Goal: Task Accomplishment & Management: Complete application form

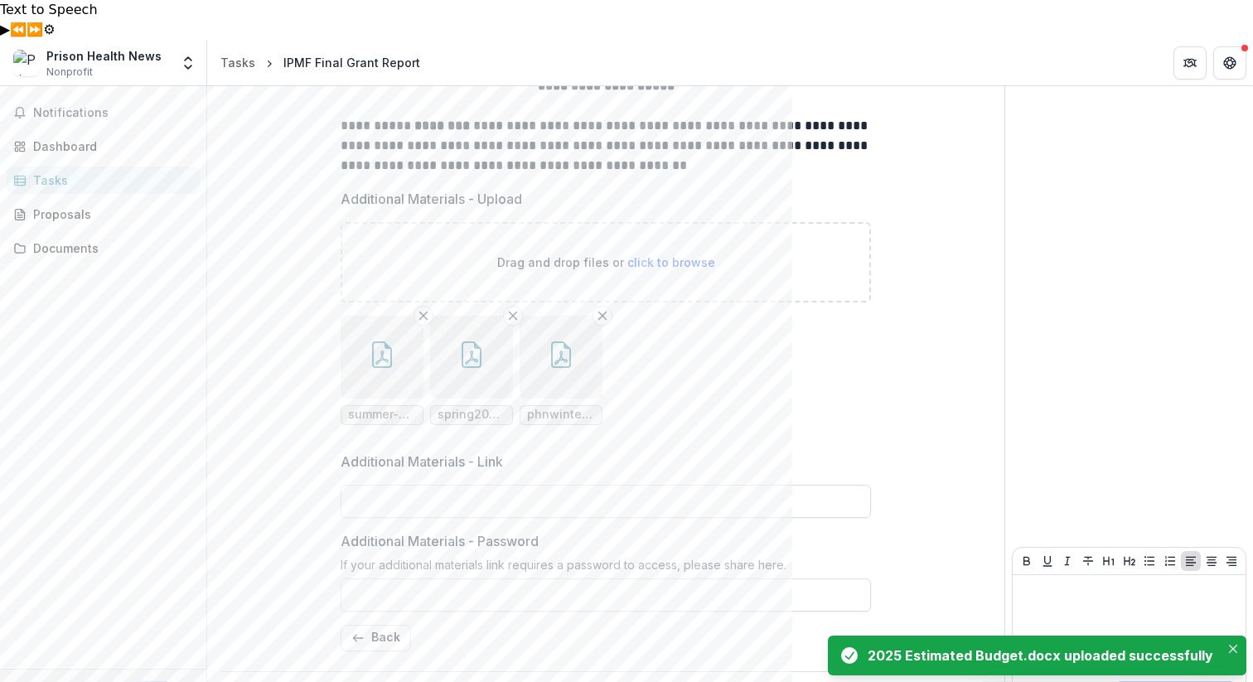
scroll to position [467, 0]
click at [1234, 646] on icon "Close" at bounding box center [1233, 649] width 8 height 8
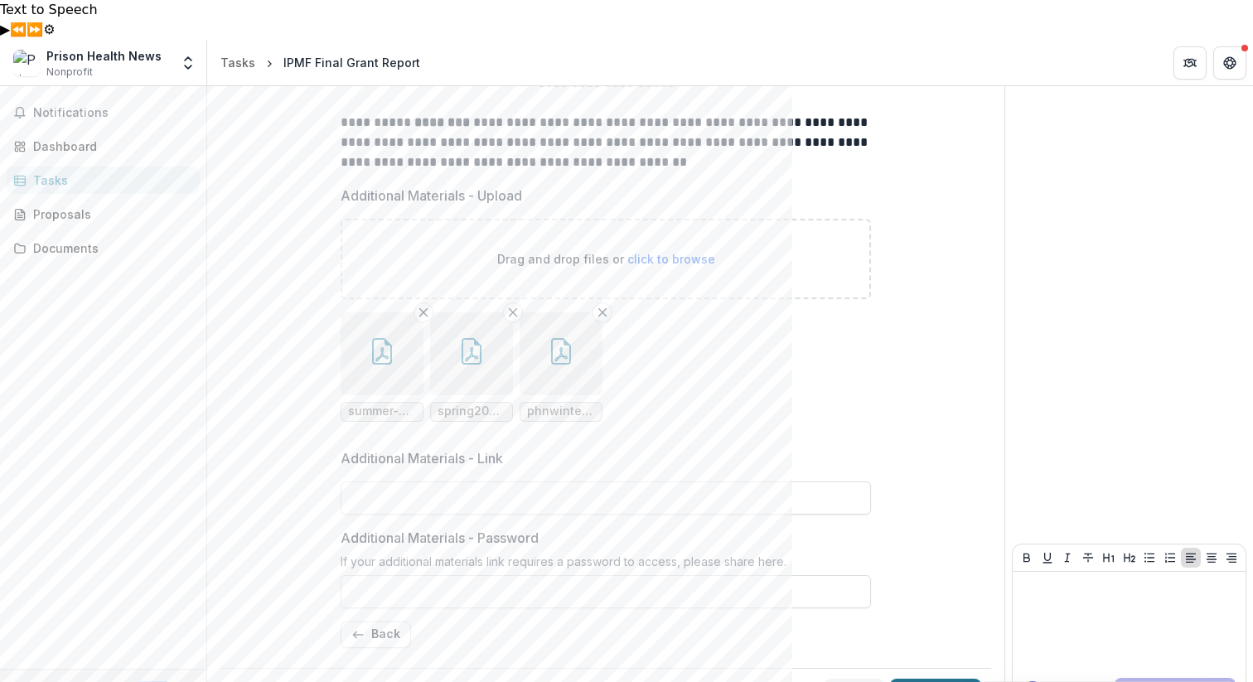
click at [939, 679] on button "Submit" at bounding box center [935, 695] width 91 height 33
click at [370, 622] on button "Back" at bounding box center [376, 635] width 70 height 27
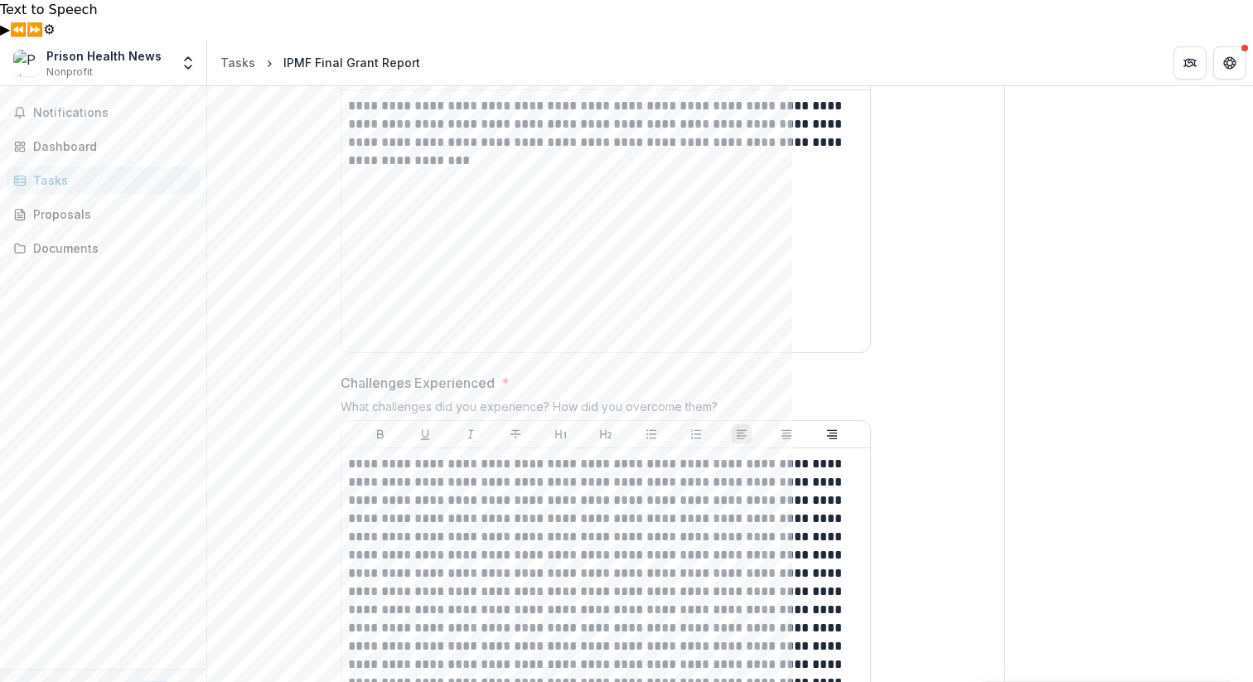
scroll to position [0, 0]
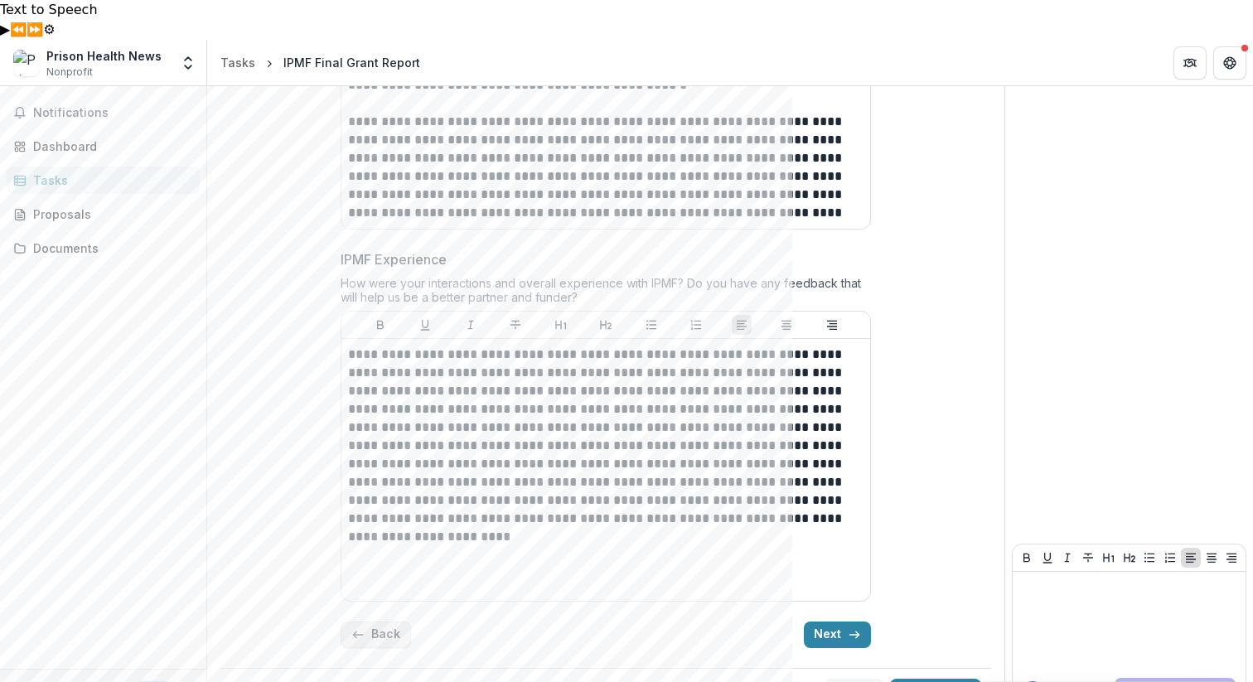
click at [381, 622] on button "Back" at bounding box center [376, 635] width 70 height 27
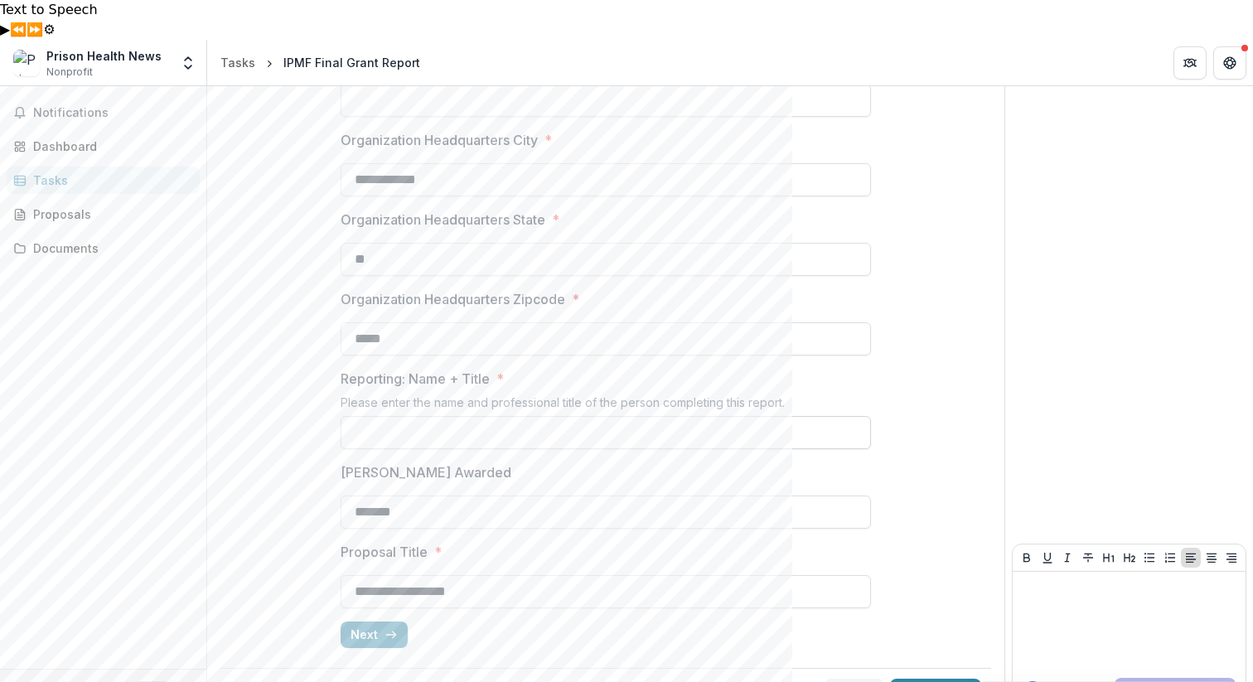
click at [419, 416] on input "Reporting: Name + Title *" at bounding box center [606, 432] width 530 height 33
type input "**********"
click at [934, 679] on button "Submit" at bounding box center [935, 695] width 91 height 33
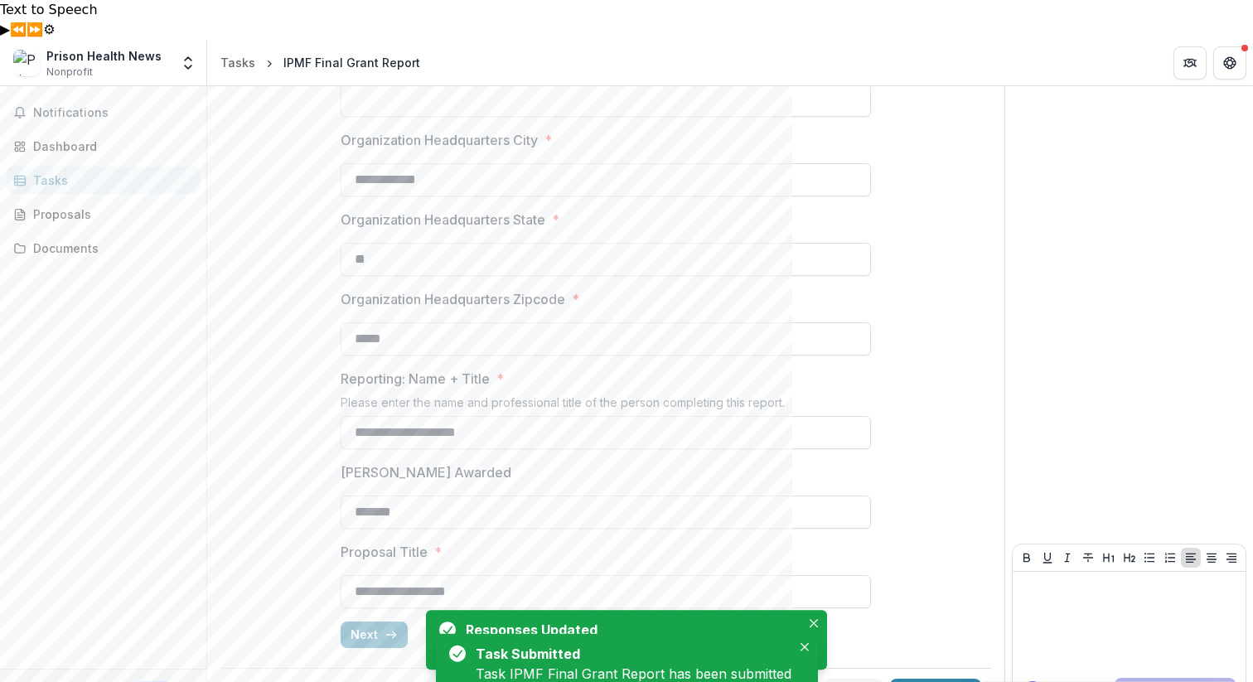
scroll to position [0, 0]
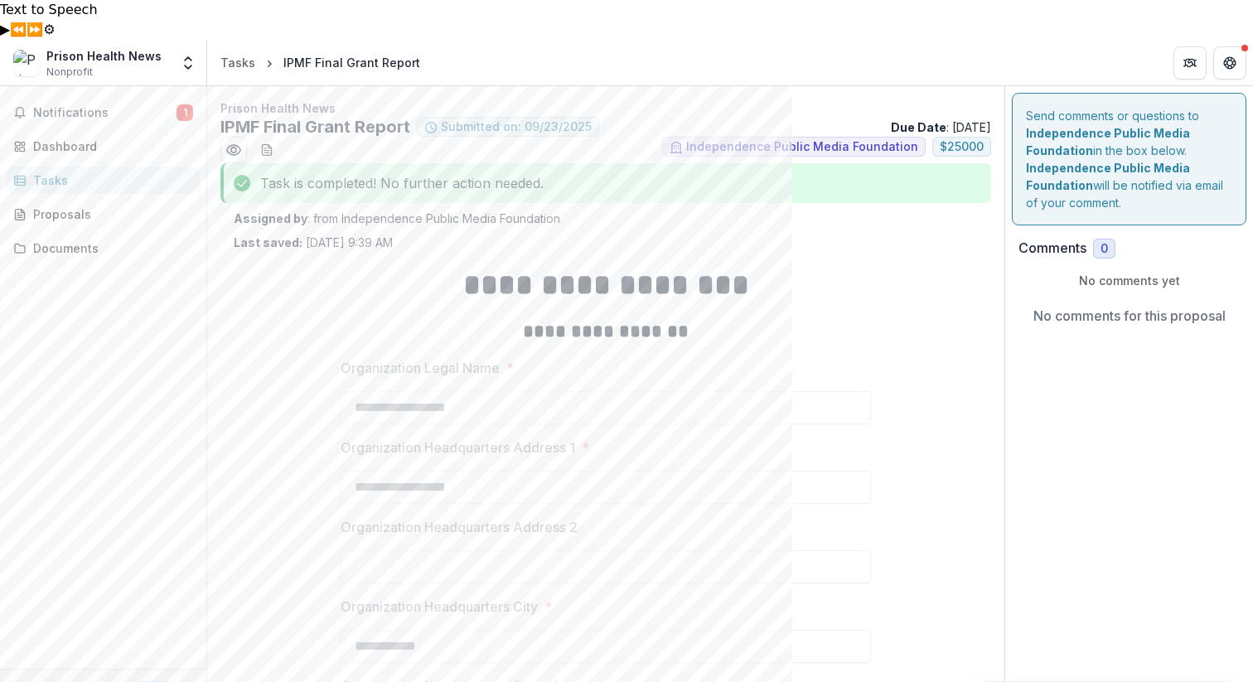
click at [74, 172] on div "Tasks" at bounding box center [109, 180] width 153 height 17
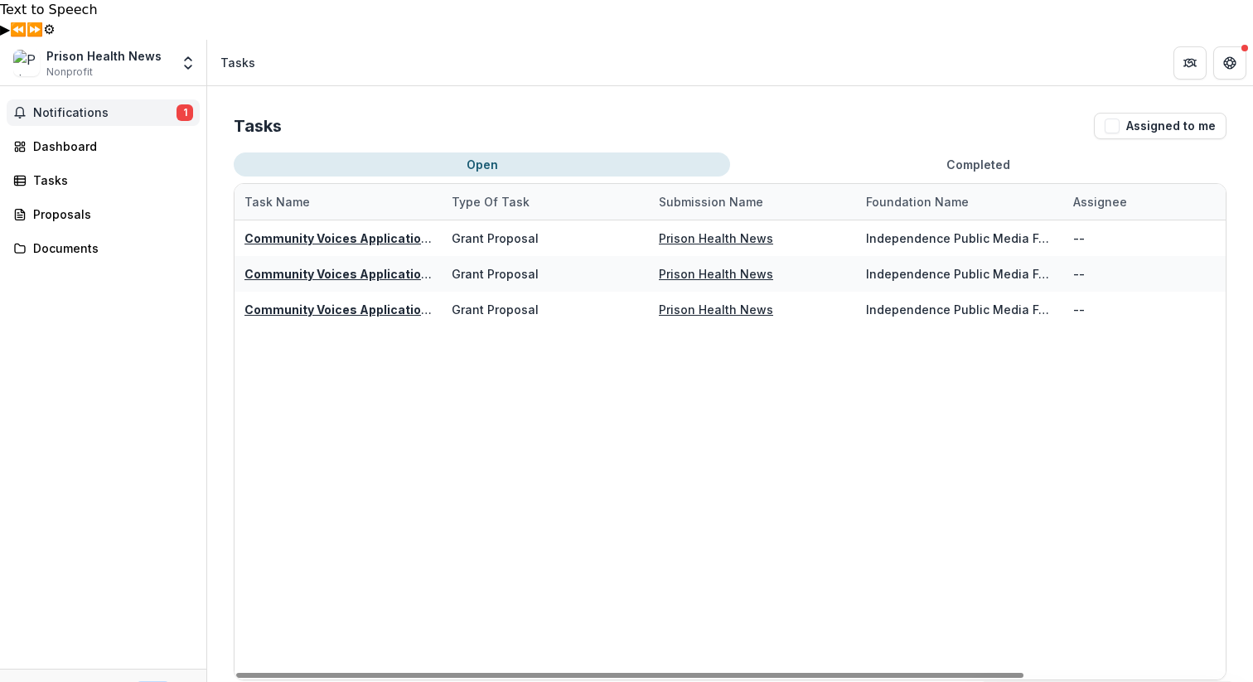
click at [115, 106] on span "Notifications" at bounding box center [104, 113] width 143 height 14
